Goal: Information Seeking & Learning: Understand process/instructions

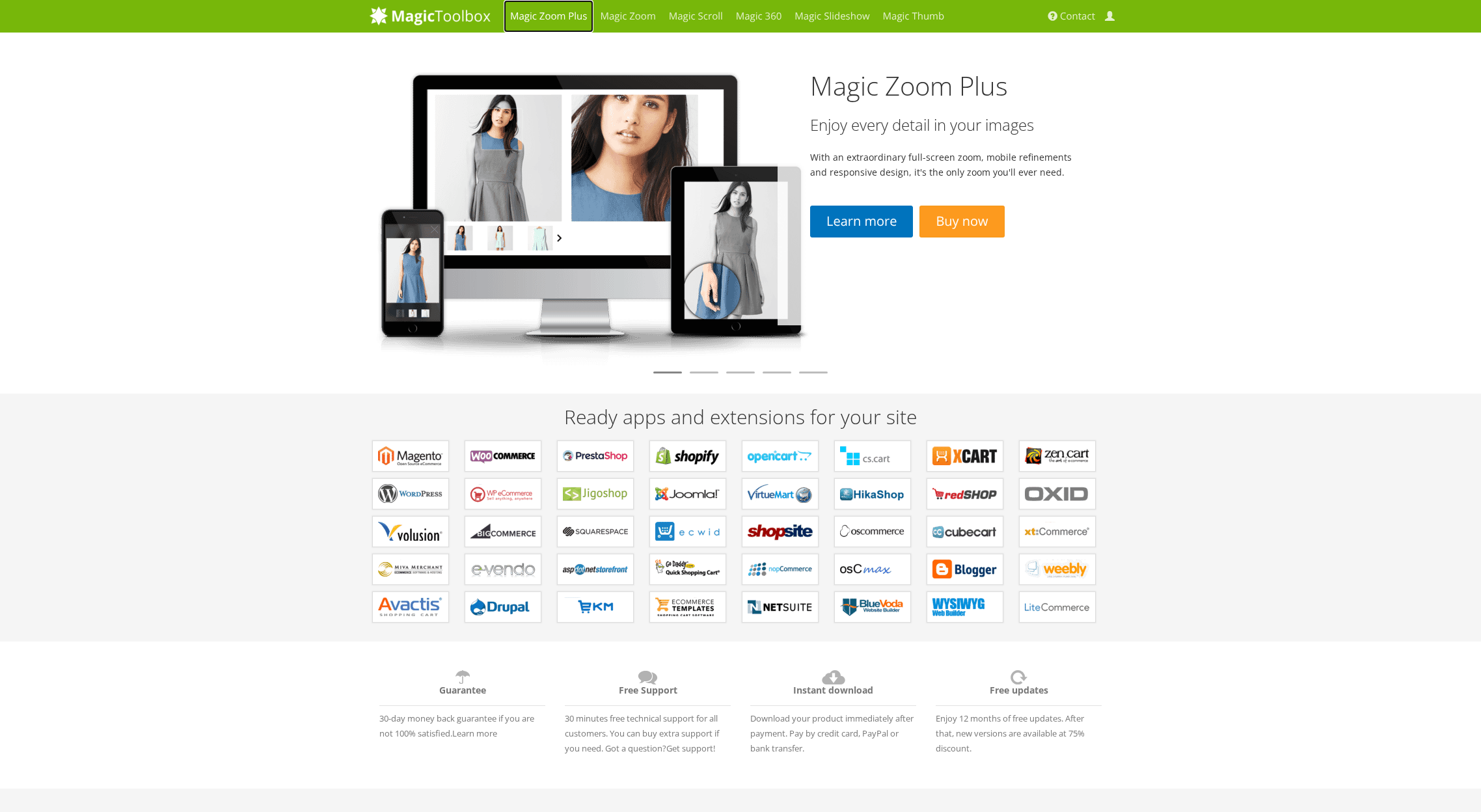
click at [521, 11] on link "Magic Zoom Plus" at bounding box center [548, 16] width 90 height 33
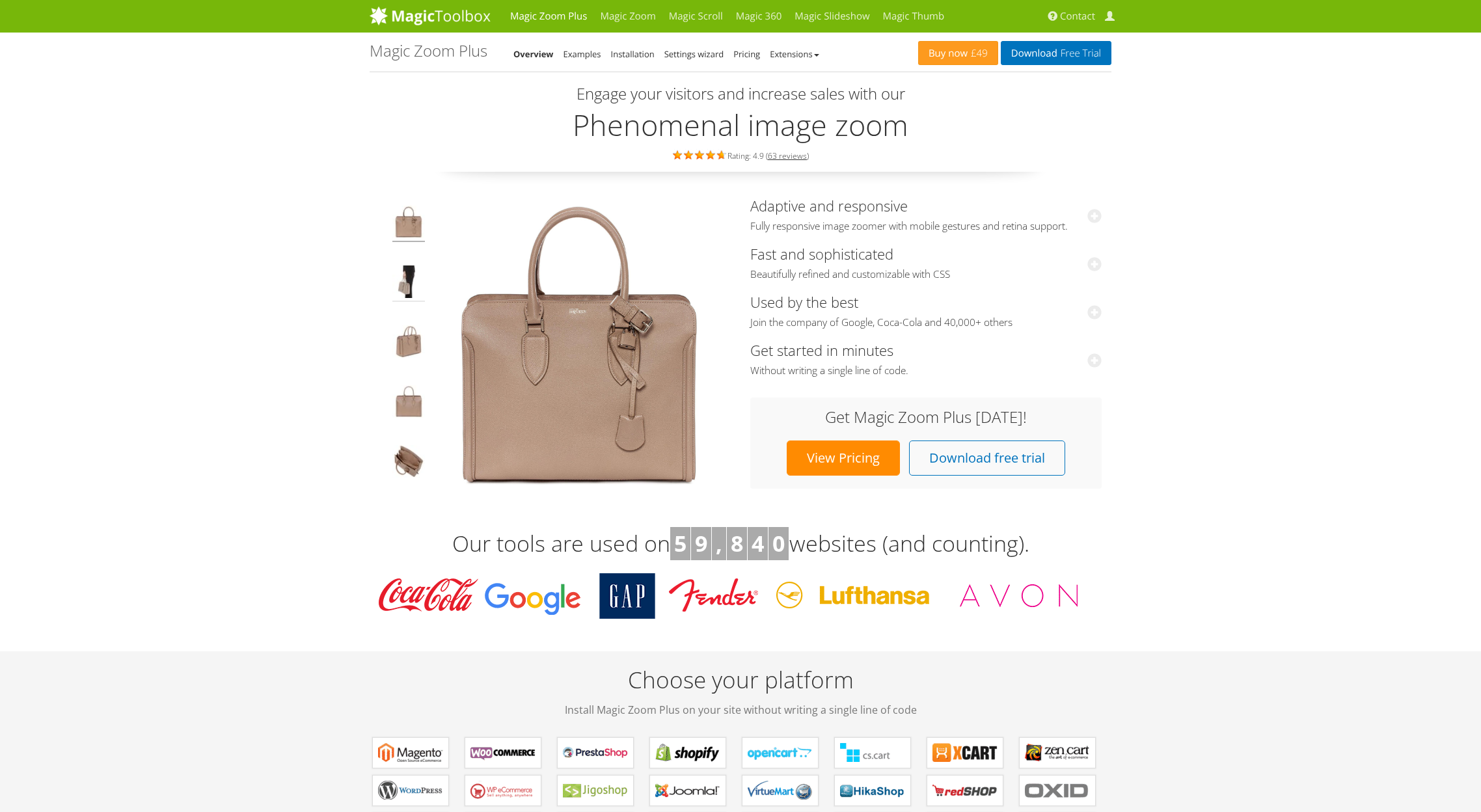
click at [399, 284] on img at bounding box center [409, 284] width 33 height 37
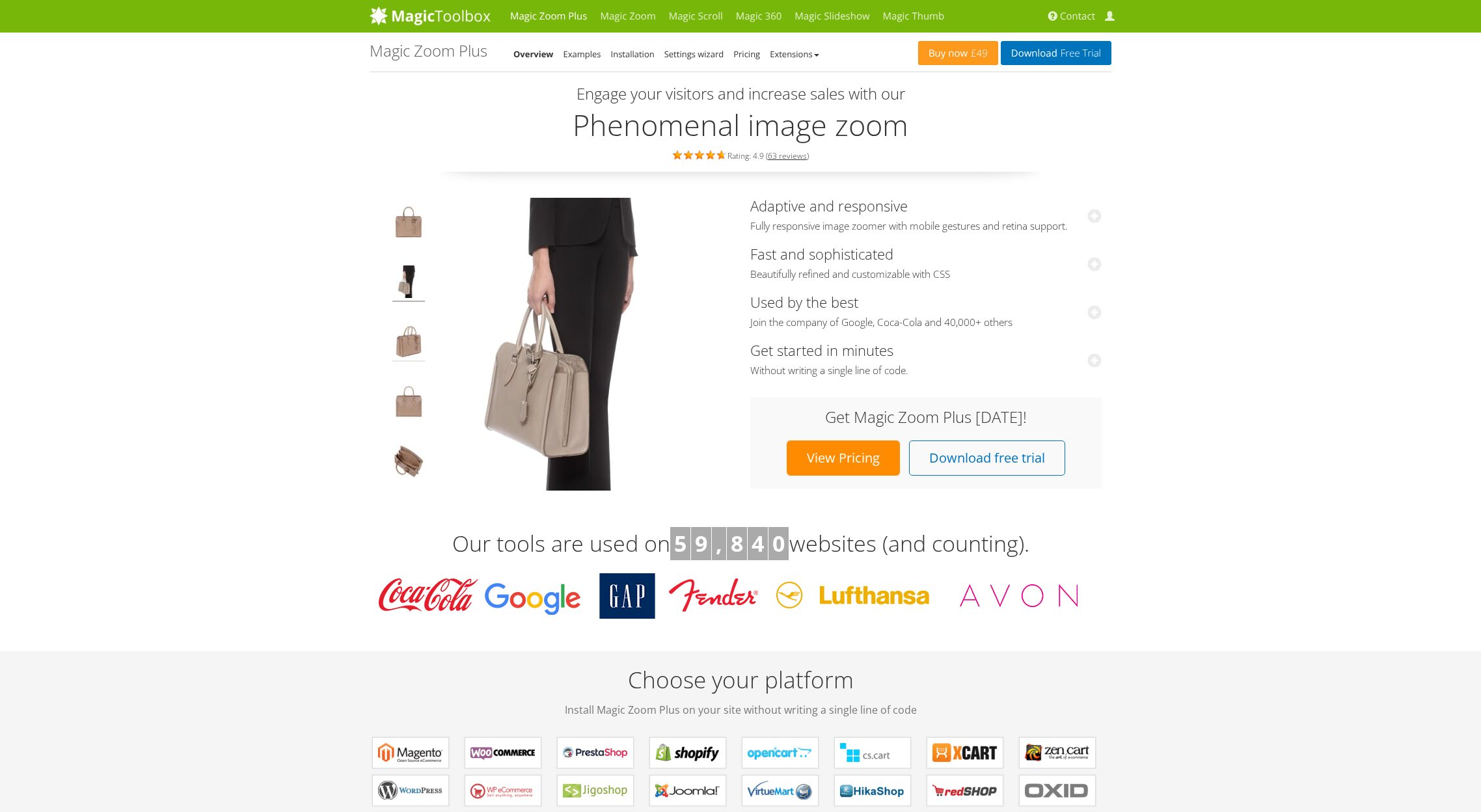
click at [409, 342] on img at bounding box center [409, 343] width 33 height 37
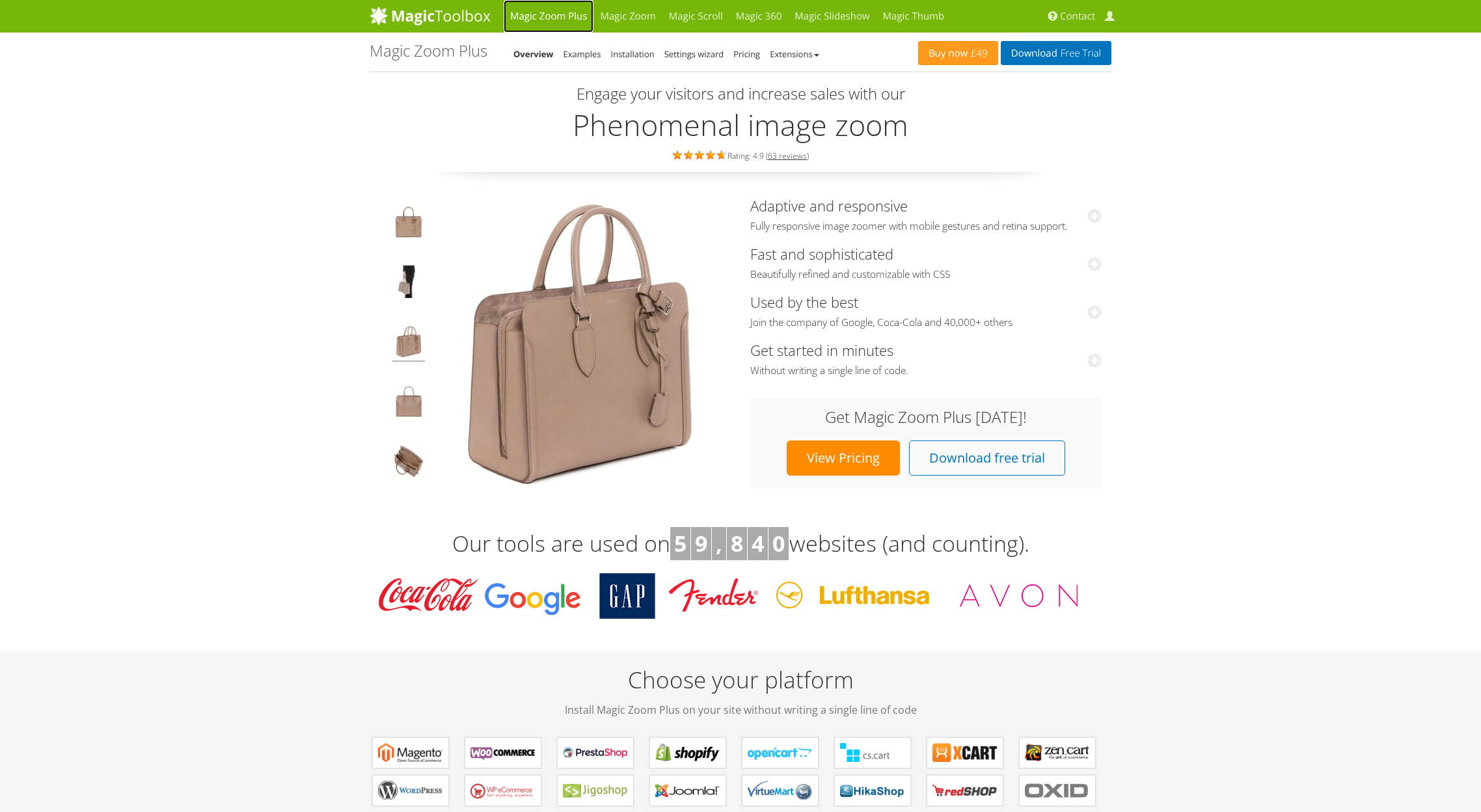
click at [550, 14] on link "Magic Zoom Plus" at bounding box center [548, 16] width 90 height 33
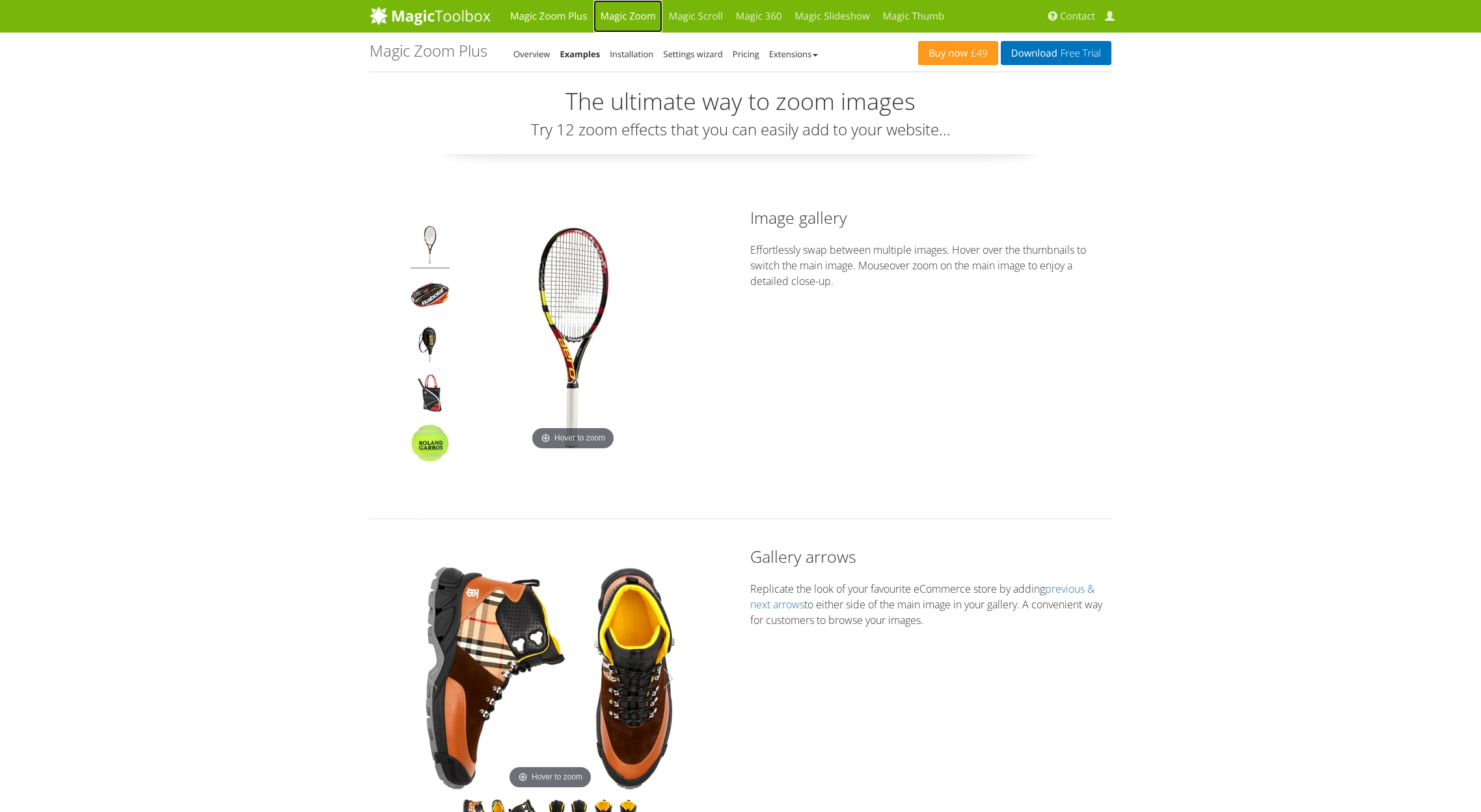
click at [637, 21] on link "Magic Zoom" at bounding box center [628, 16] width 69 height 33
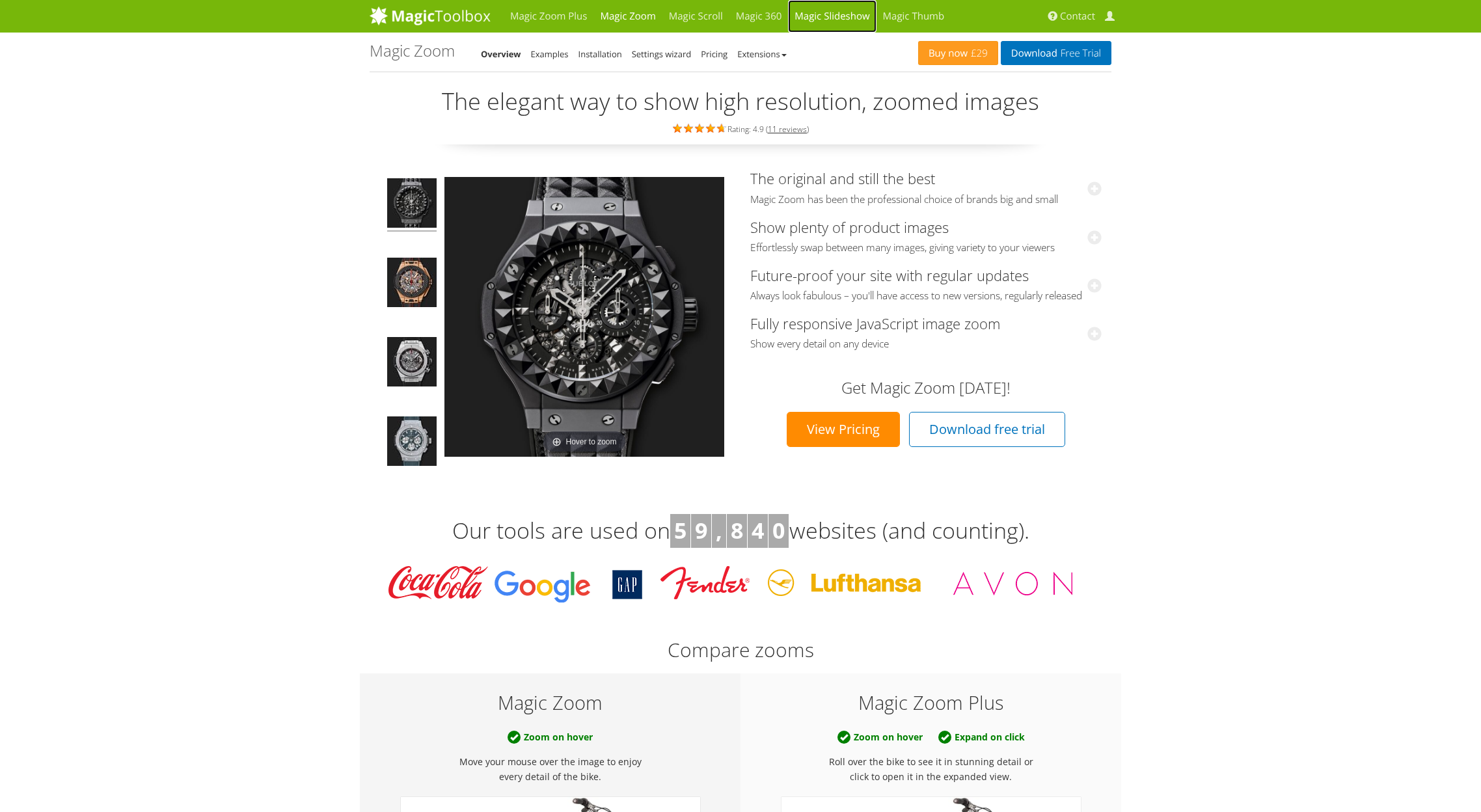
click at [829, 18] on link "Magic Slideshow" at bounding box center [832, 16] width 88 height 33
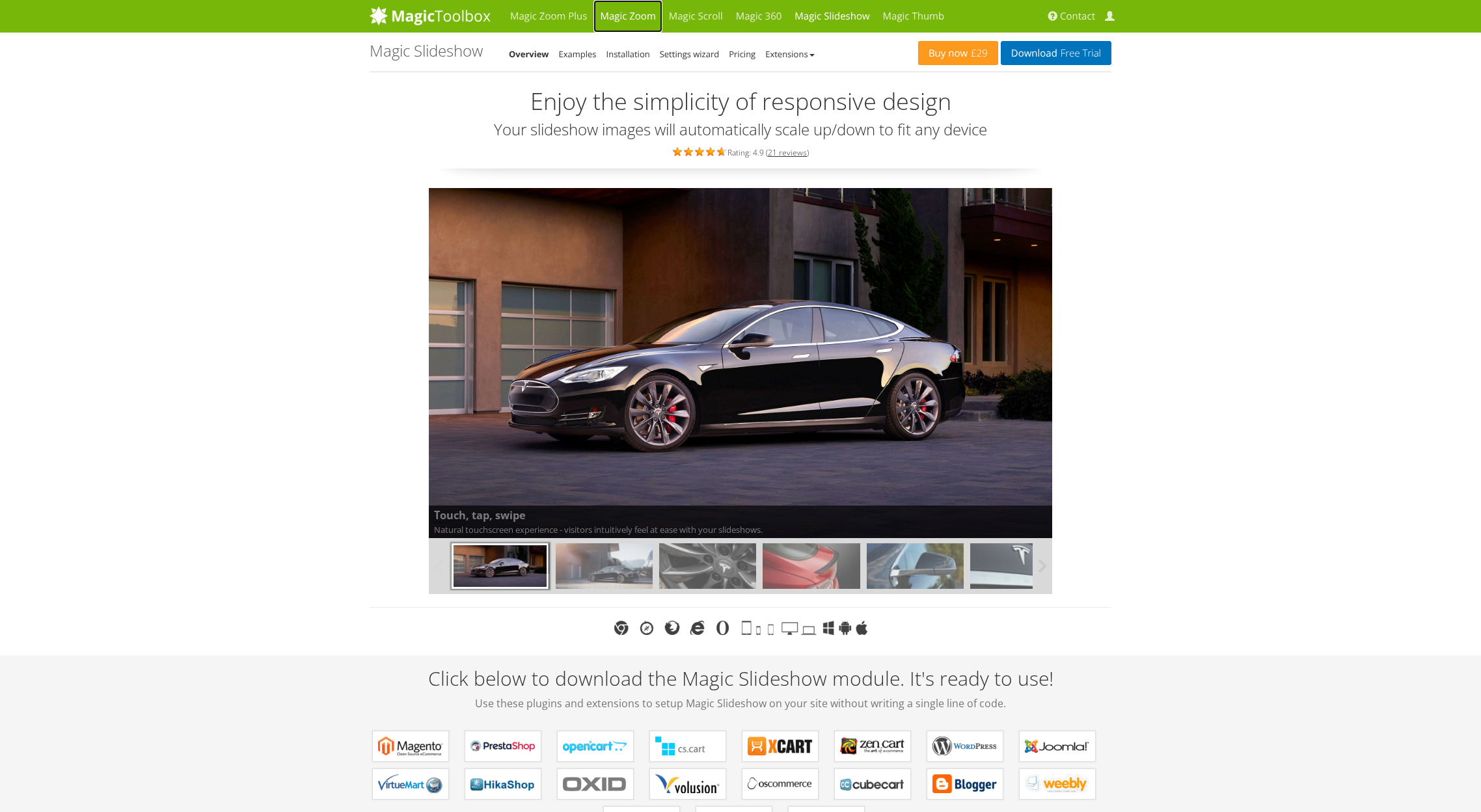
click at [618, 16] on link "Magic Zoom" at bounding box center [628, 16] width 69 height 33
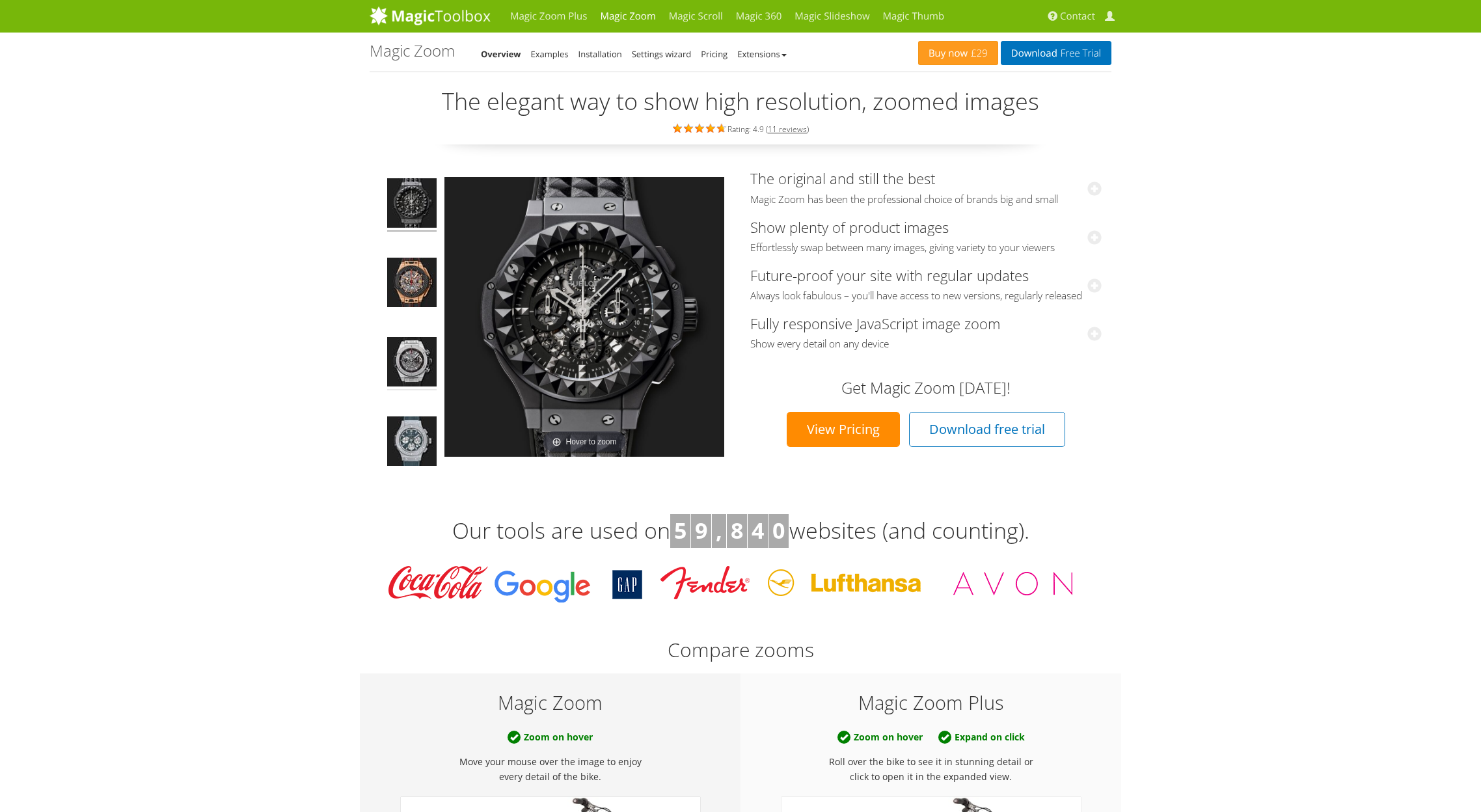
click at [404, 349] on img at bounding box center [412, 363] width 50 height 53
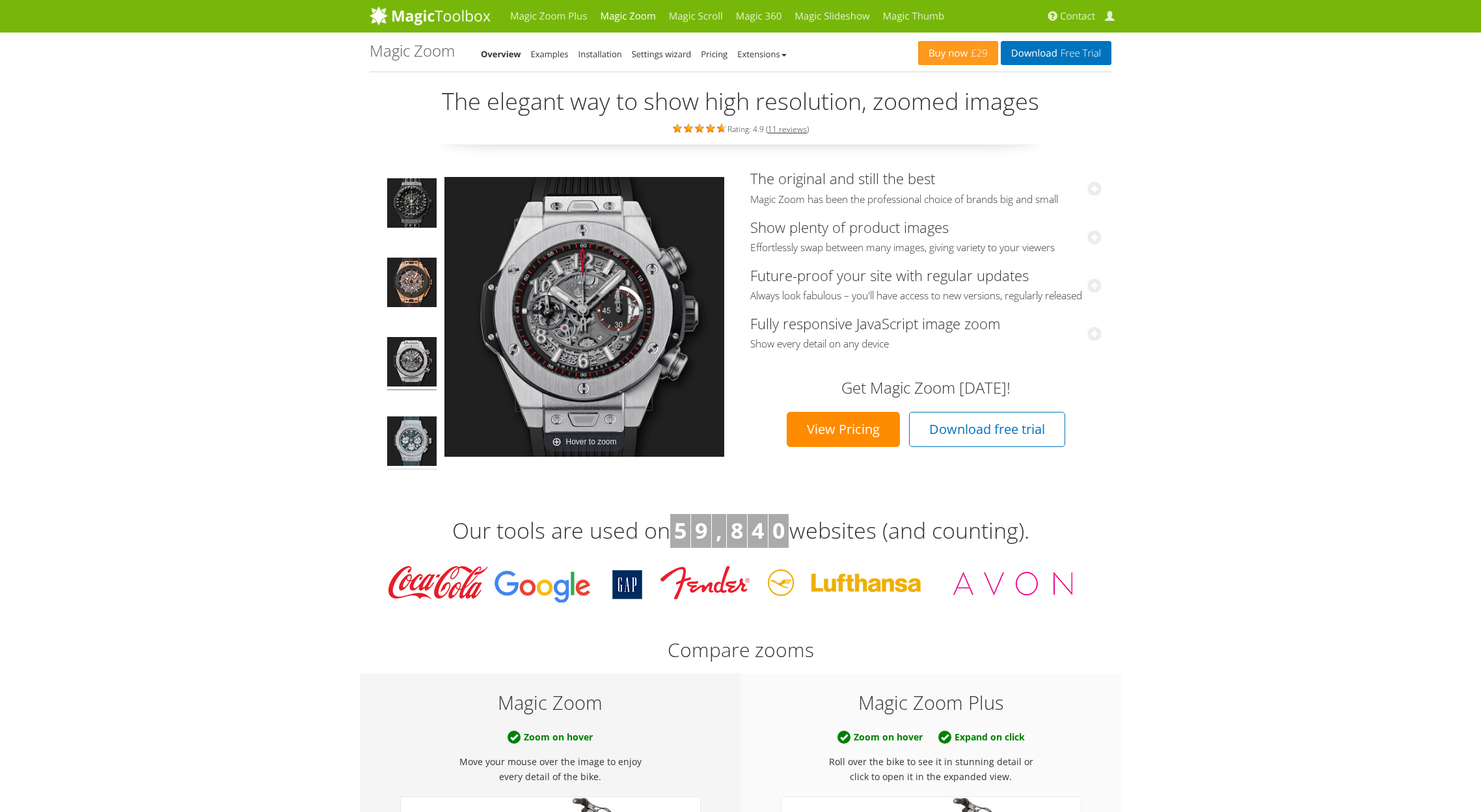
click at [416, 416] on link at bounding box center [411, 443] width 52 height 56
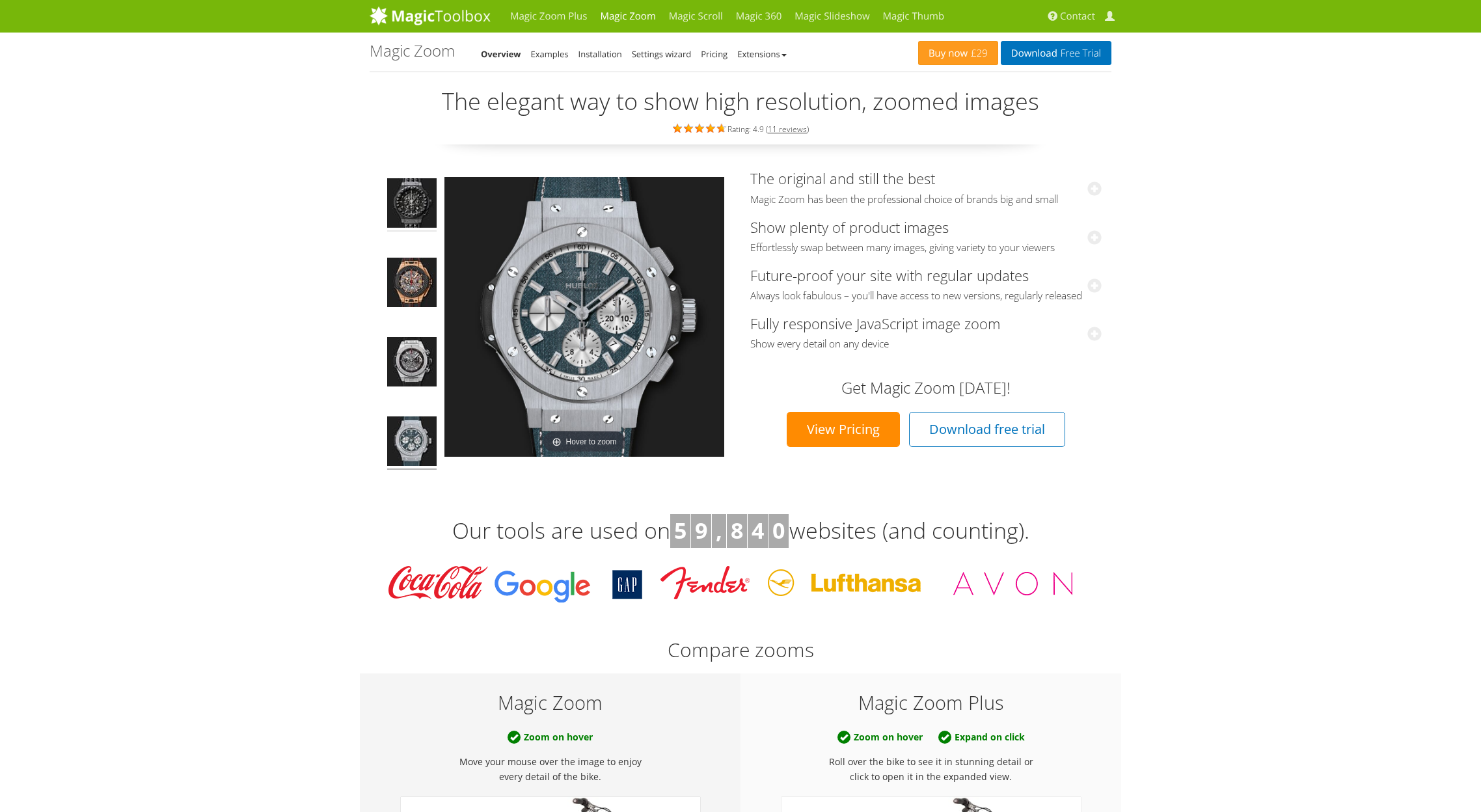
click at [408, 188] on img at bounding box center [412, 205] width 50 height 53
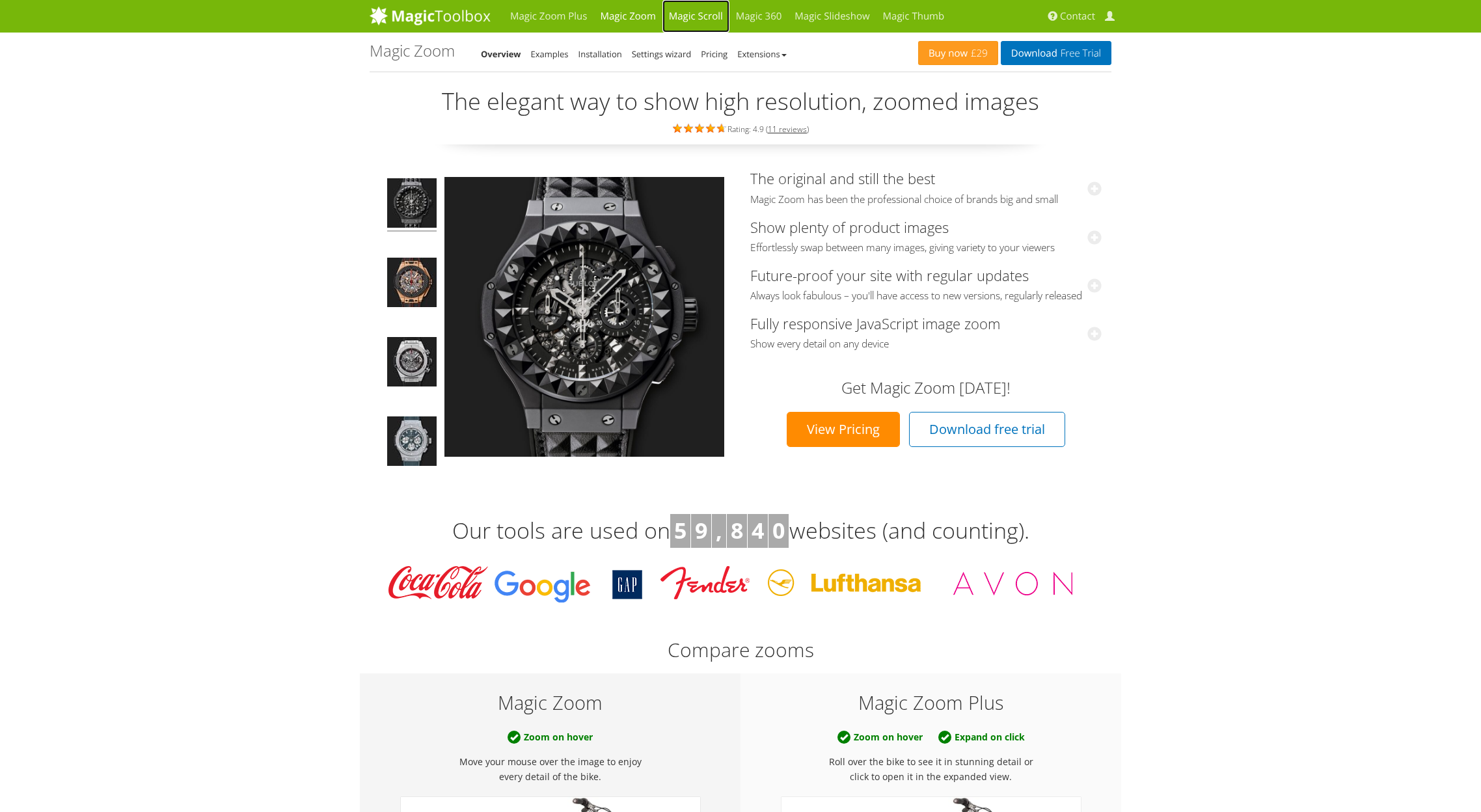
click at [702, 18] on link "Magic Scroll" at bounding box center [696, 16] width 67 height 33
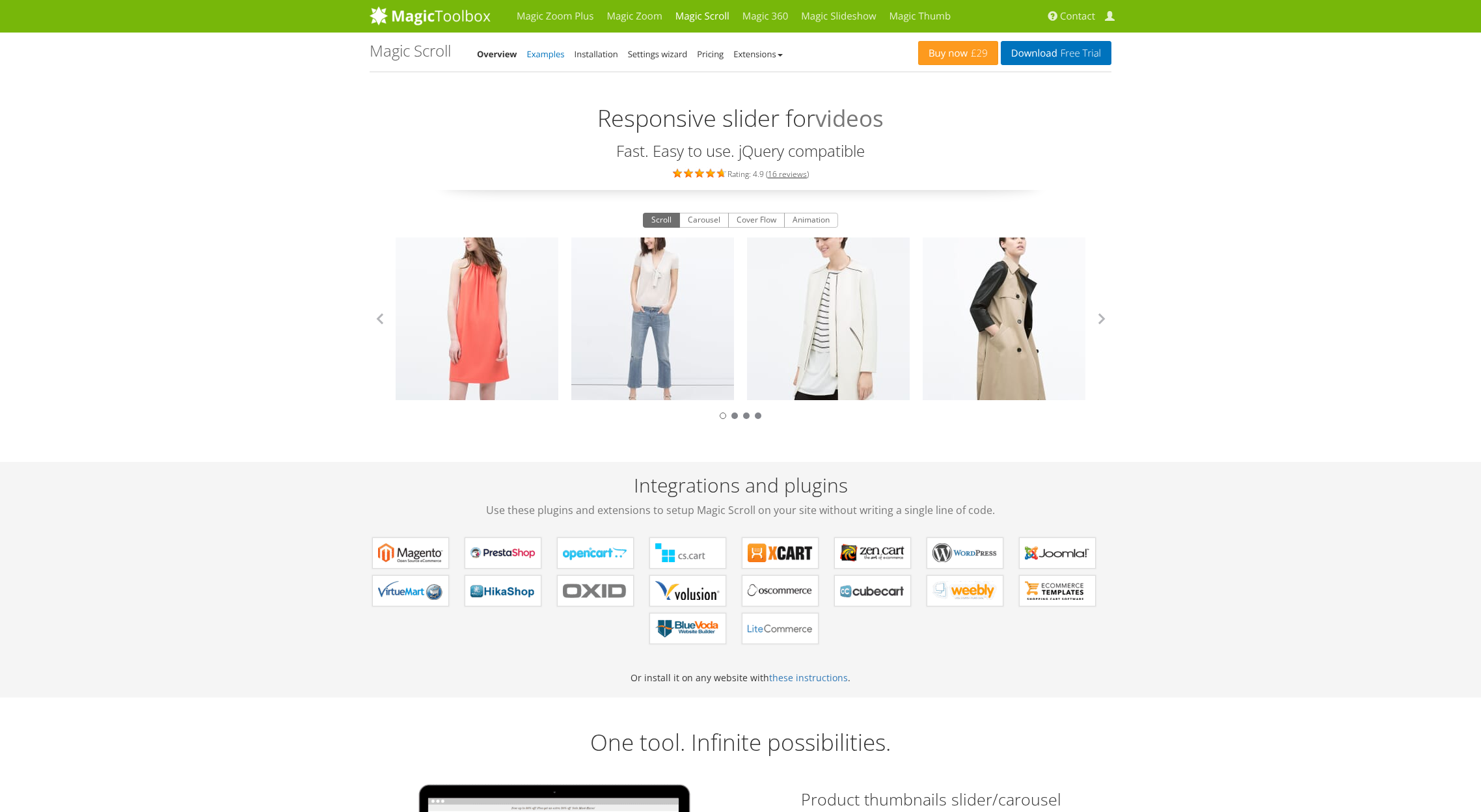
click at [546, 53] on link "Examples" at bounding box center [546, 54] width 38 height 12
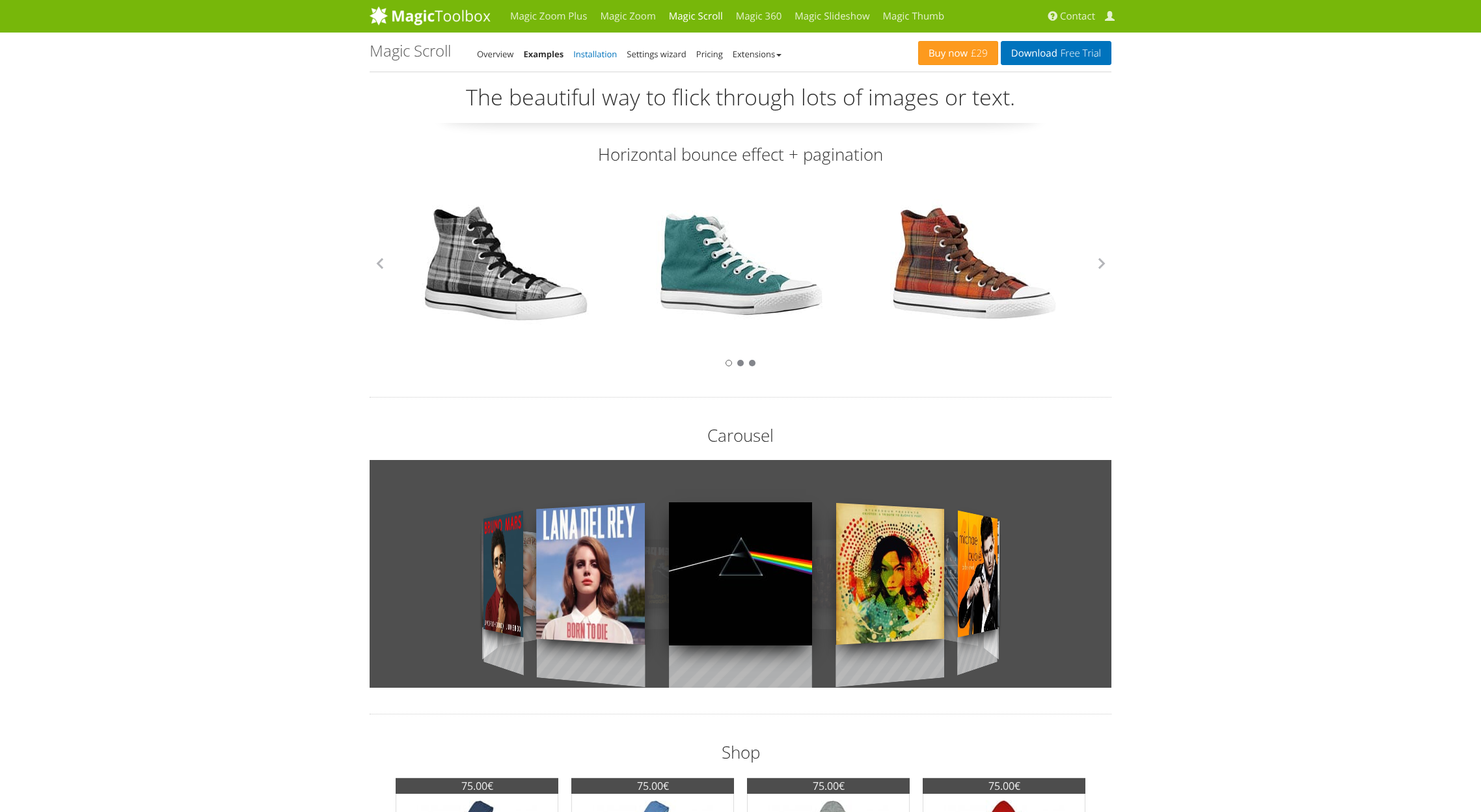
click at [590, 52] on link "Installation" at bounding box center [594, 54] width 44 height 12
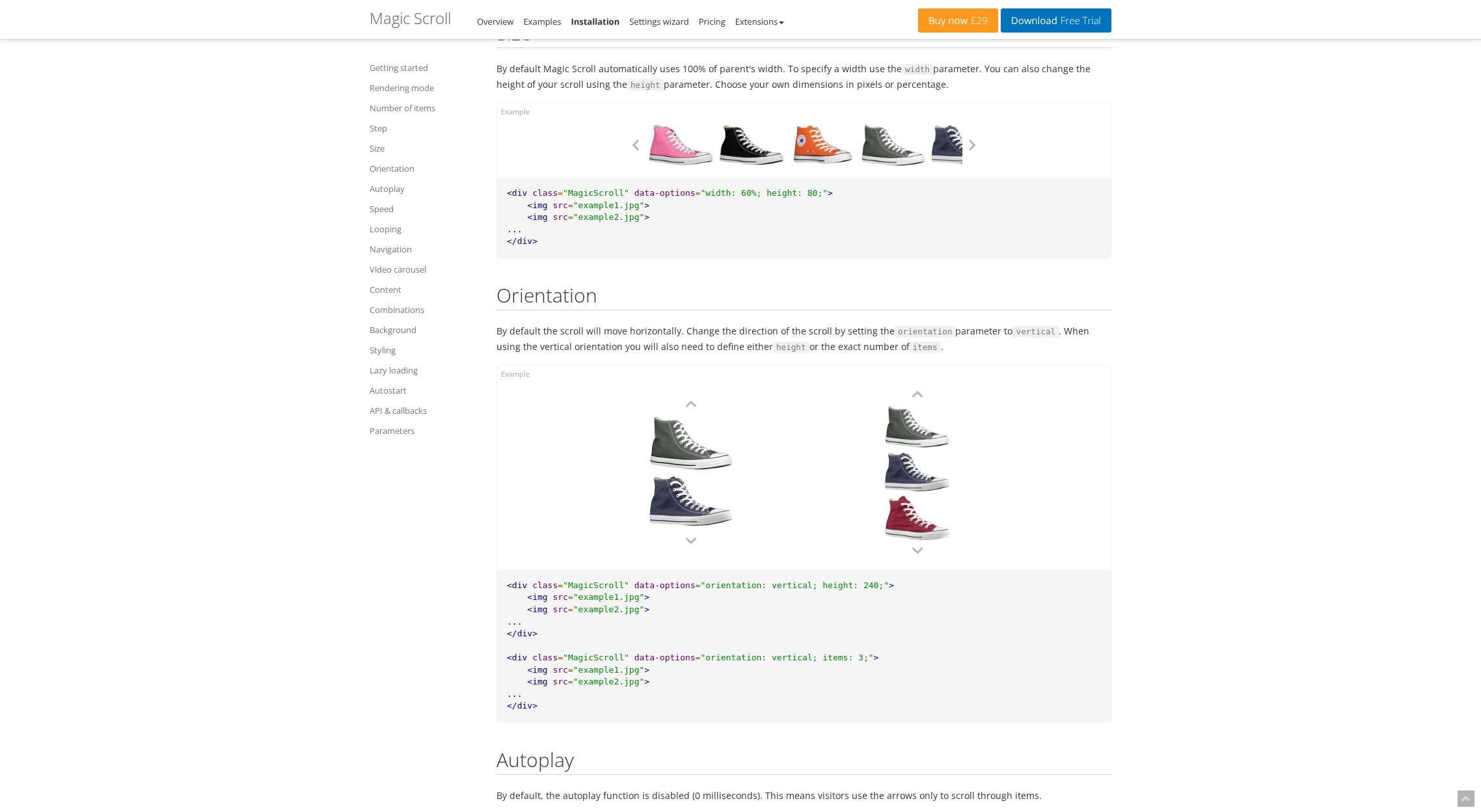
scroll to position [3776, 0]
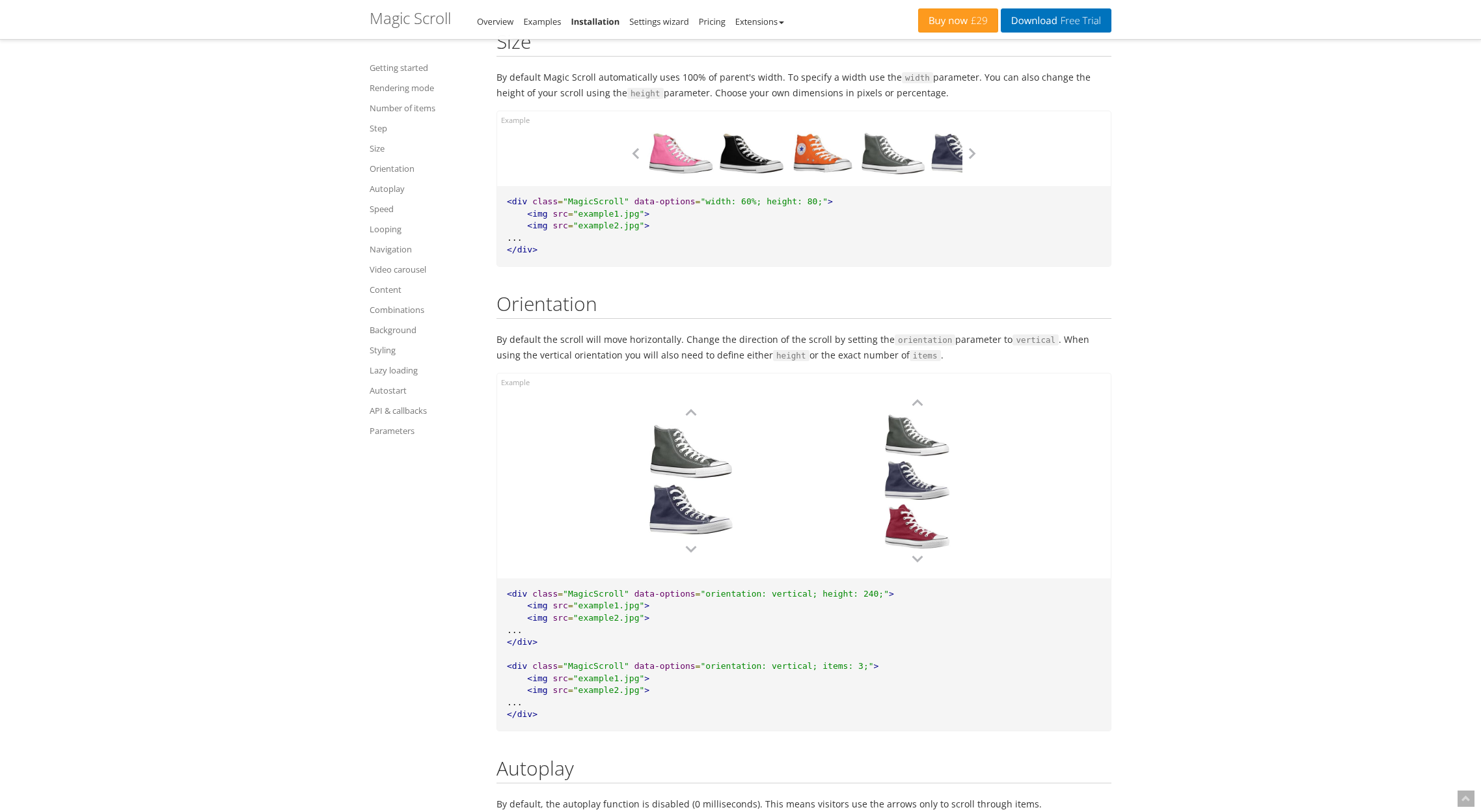
click at [705, 598] on span ""orientation: vertical; height: 240;"" at bounding box center [794, 593] width 188 height 9
click at [636, 598] on span "data-options" at bounding box center [664, 593] width 61 height 9
drag, startPoint x: 636, startPoint y: 598, endPoint x: 889, endPoint y: 602, distance: 253.0
click at [889, 602] on pre "<div class = "MagicScroll" data-options = "orientation: vertical; height: 240;"…" at bounding box center [803, 654] width 613 height 152
copy pre "data-options = "orientation: vertical; height: 240;""
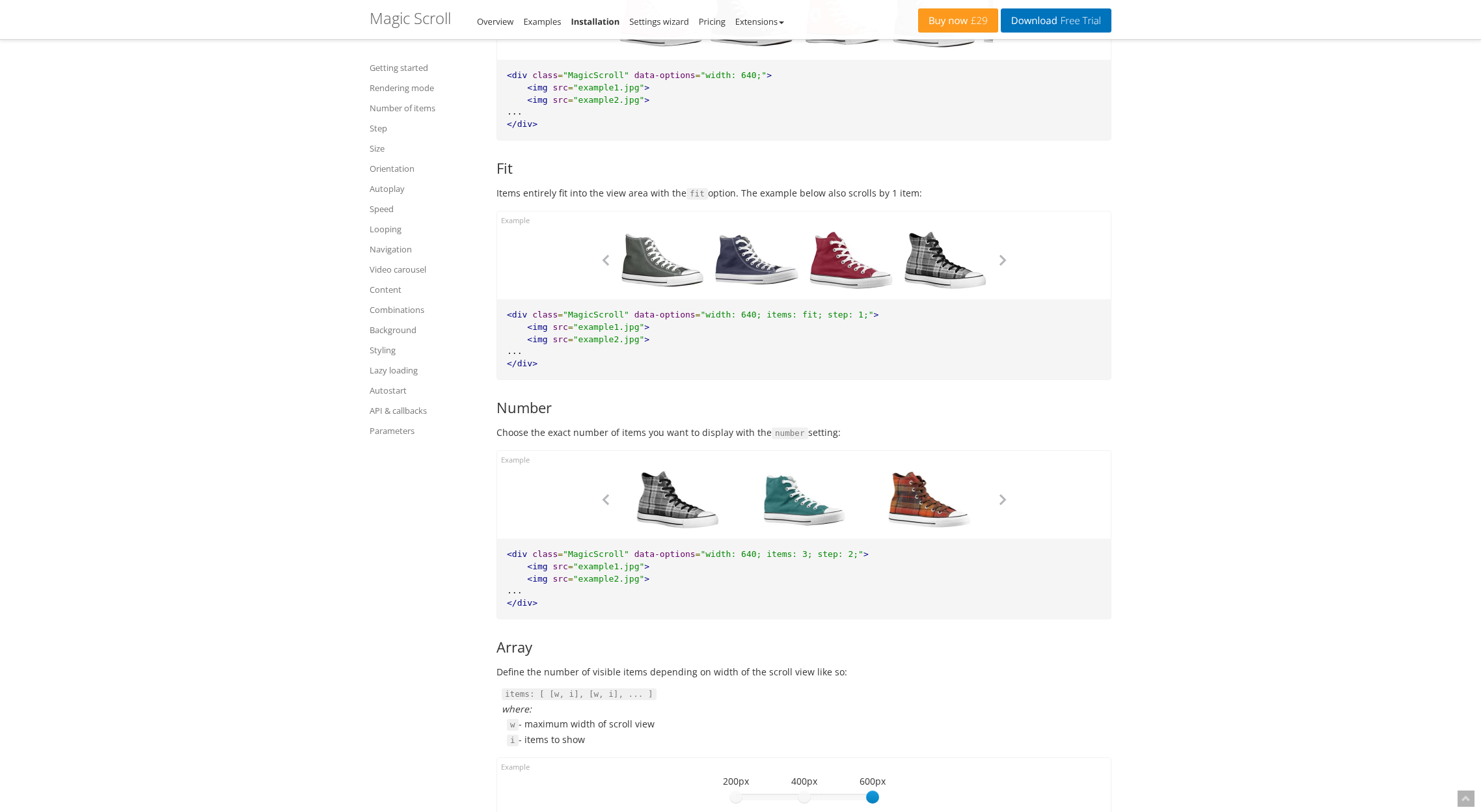
scroll to position [1761, 0]
